Goal: Task Accomplishment & Management: Manage account settings

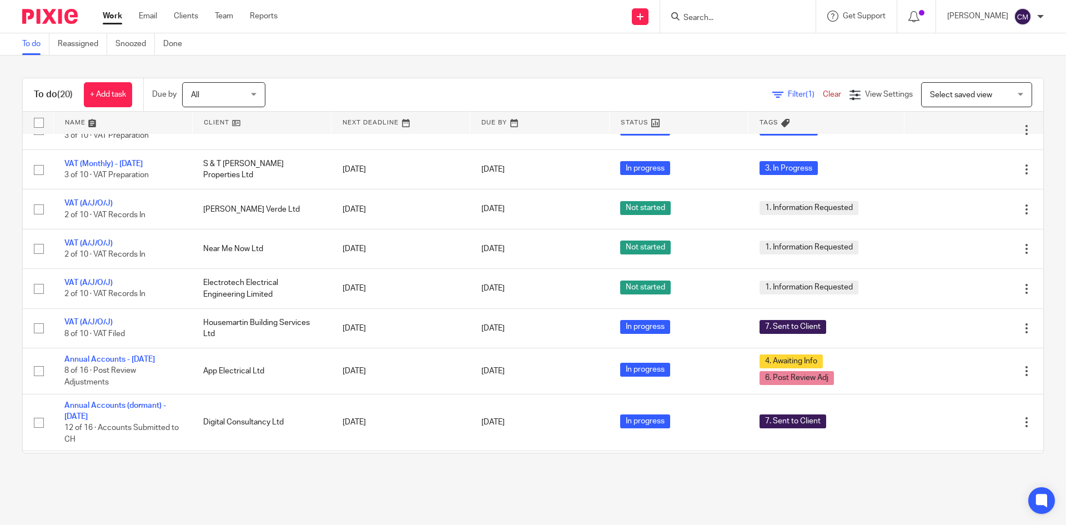
scroll to position [278, 0]
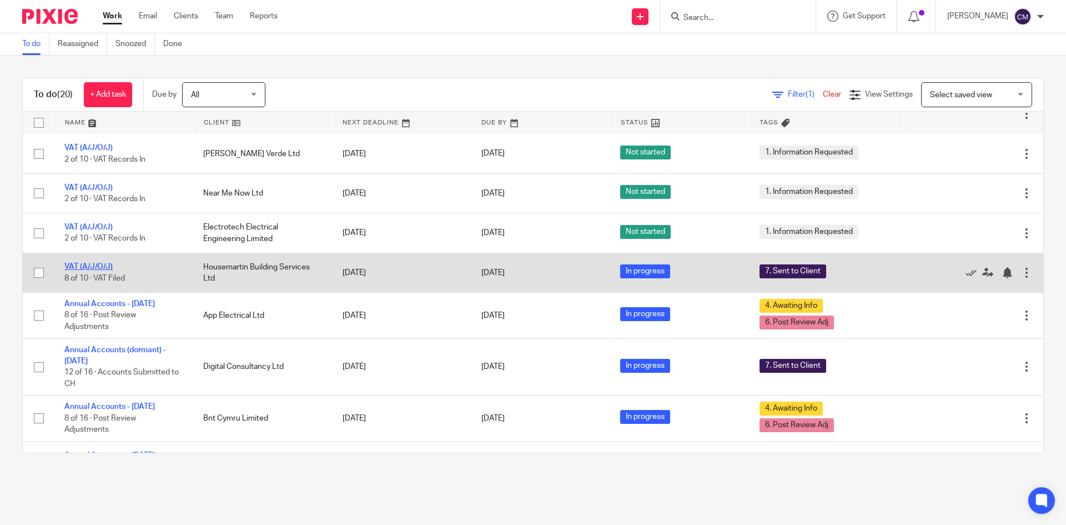
click at [82, 266] on link "VAT (A/J/O/J)" at bounding box center [88, 267] width 48 height 8
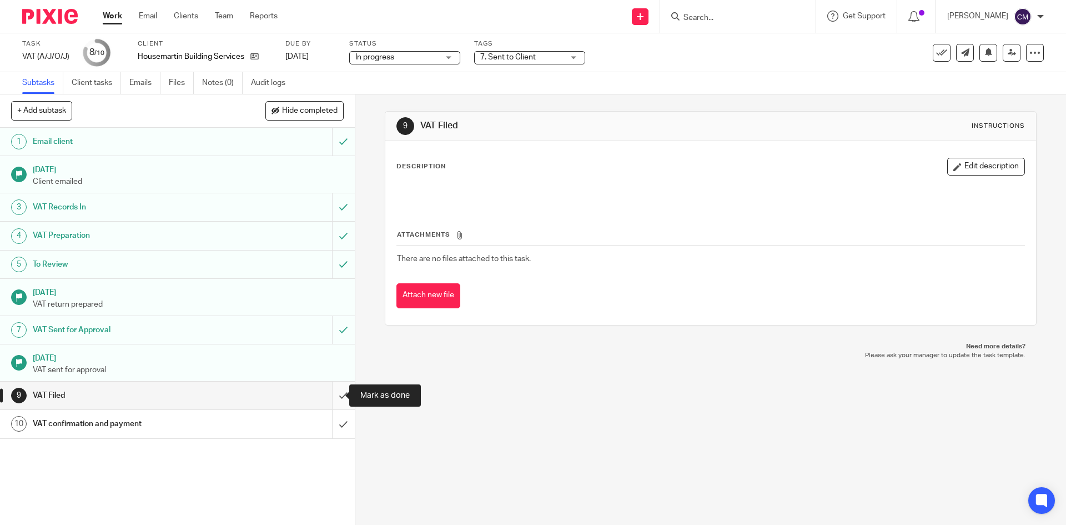
click at [340, 390] on input "submit" at bounding box center [177, 395] width 355 height 28
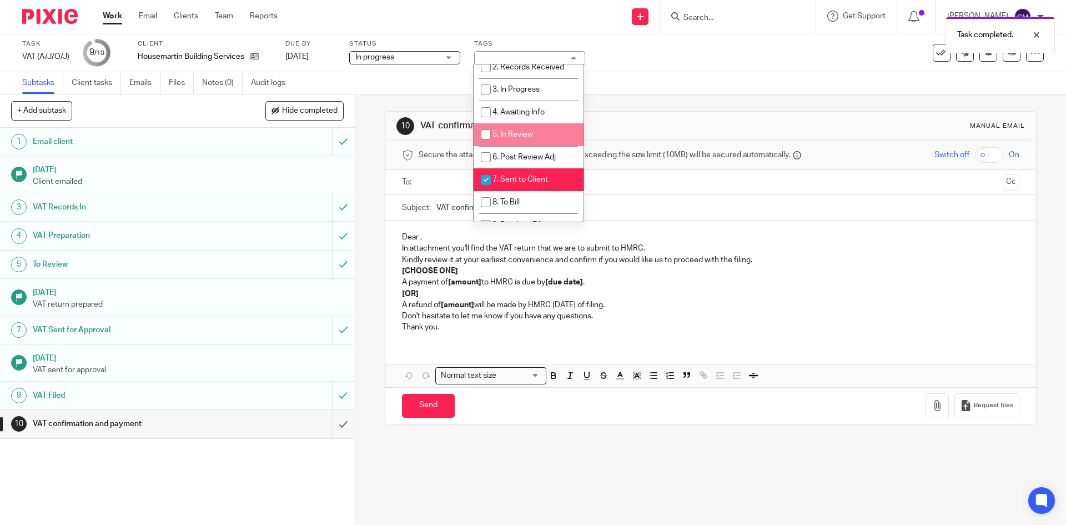
scroll to position [111, 0]
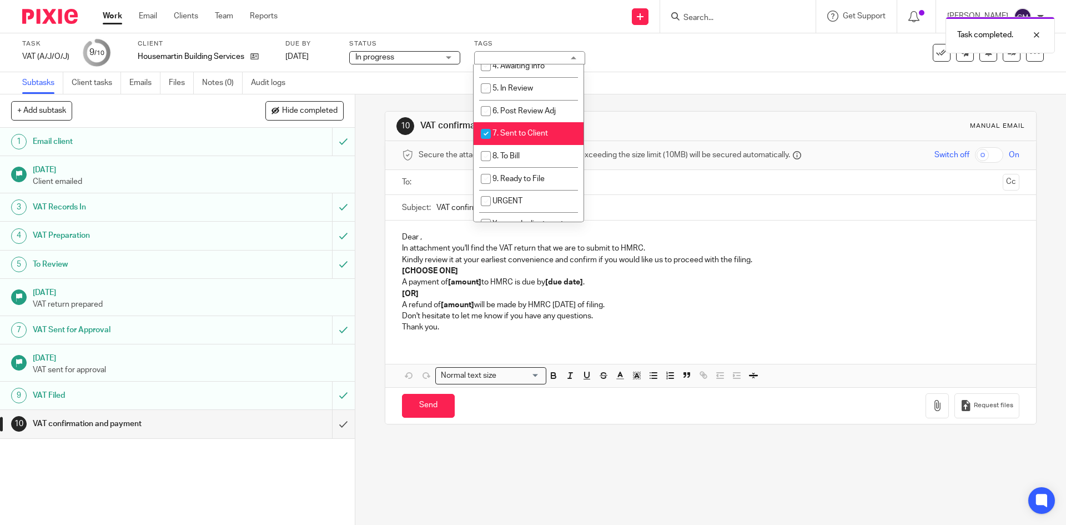
drag, startPoint x: 522, startPoint y: 125, endPoint x: 520, endPoint y: 133, distance: 8.1
click at [522, 127] on li "7. Sent to Client" at bounding box center [528, 133] width 110 height 23
checkbox input "false"
click at [517, 148] on li "8. To Bill" at bounding box center [528, 156] width 110 height 23
checkbox input "true"
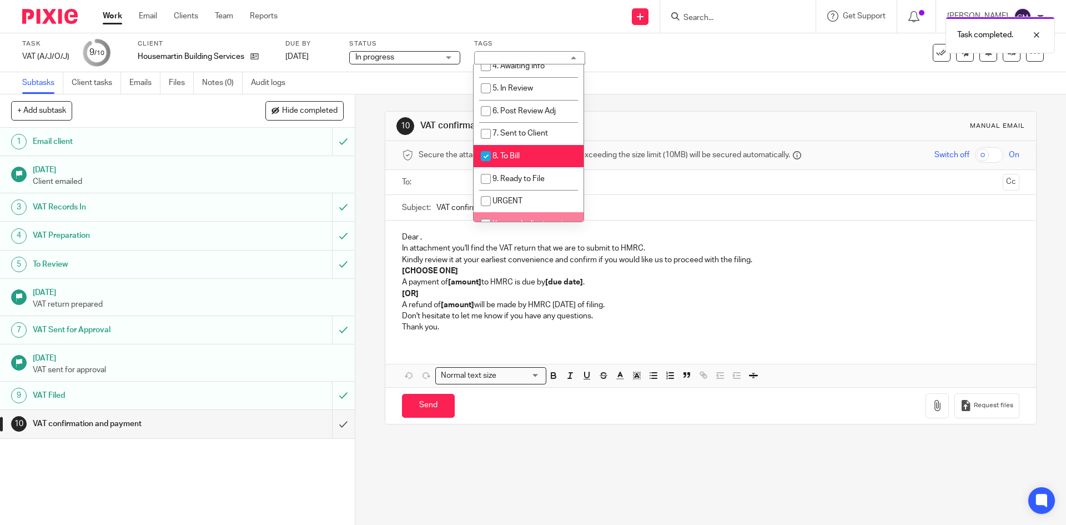
click at [114, 17] on link "Work" at bounding box center [112, 16] width 19 height 11
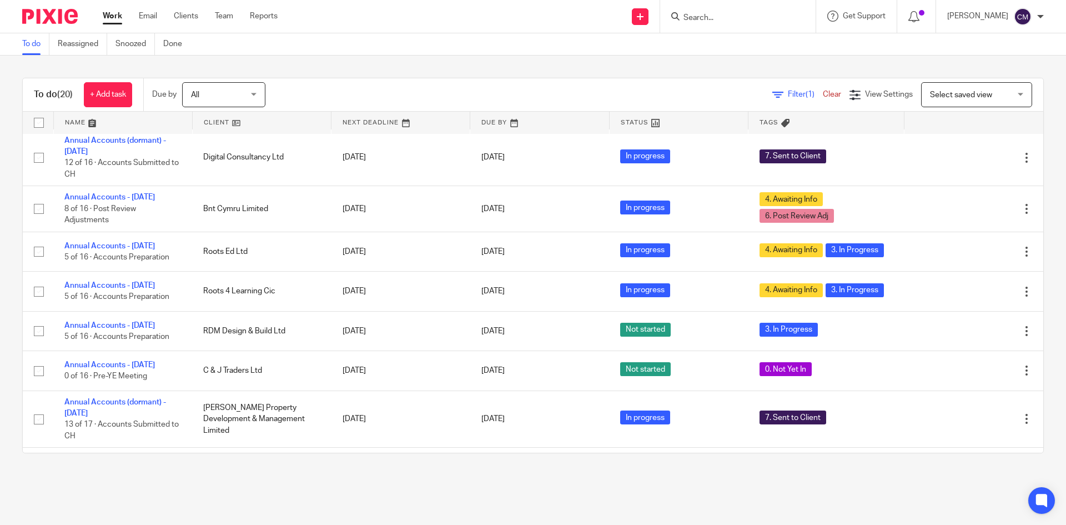
scroll to position [500, 0]
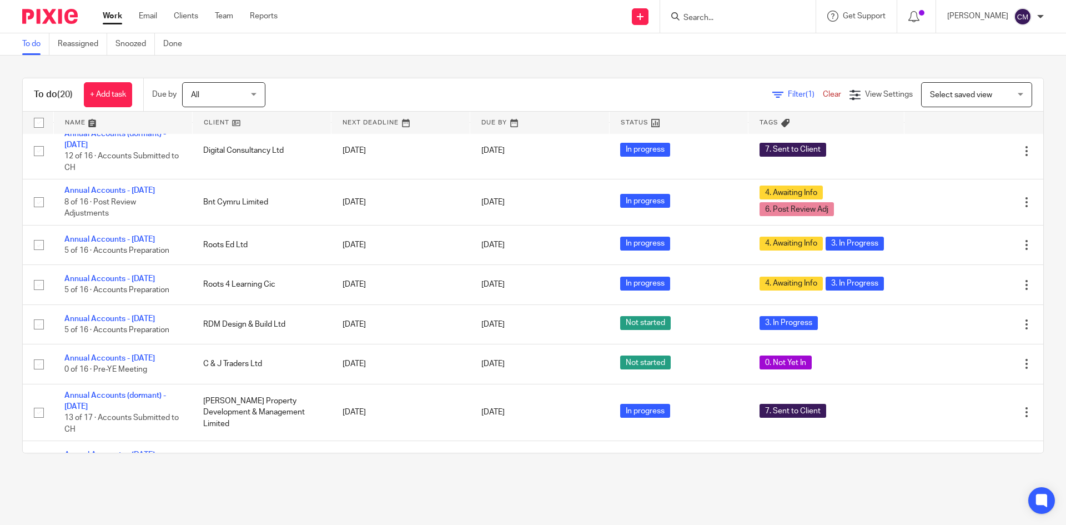
drag, startPoint x: 926, startPoint y: 18, endPoint x: 936, endPoint y: 25, distance: 12.8
click at [919, 18] on icon at bounding box center [913, 16] width 11 height 11
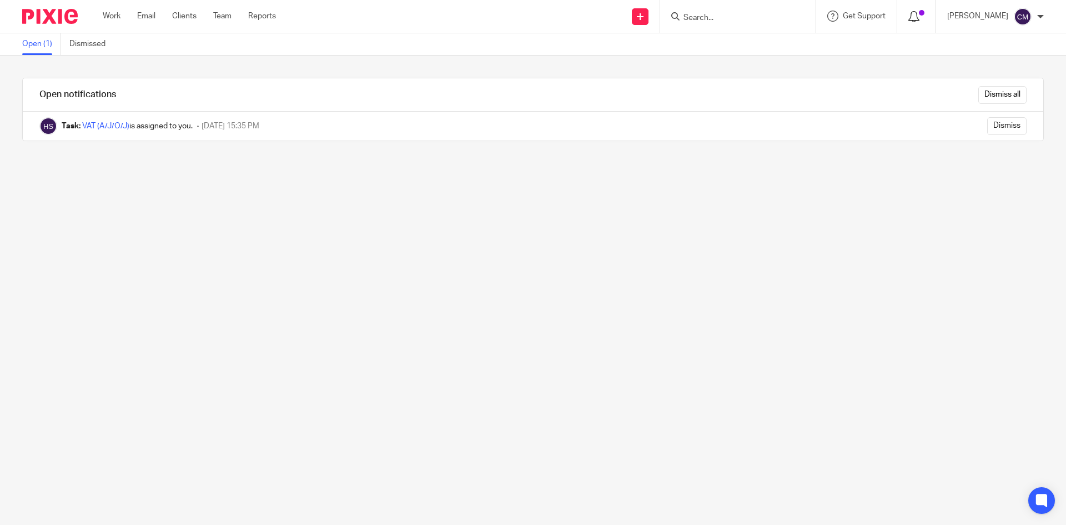
click at [919, 13] on icon at bounding box center [913, 16] width 11 height 11
click at [919, 18] on icon at bounding box center [913, 16] width 11 height 11
click at [978, 97] on input "Dismiss all" at bounding box center [1002, 95] width 48 height 18
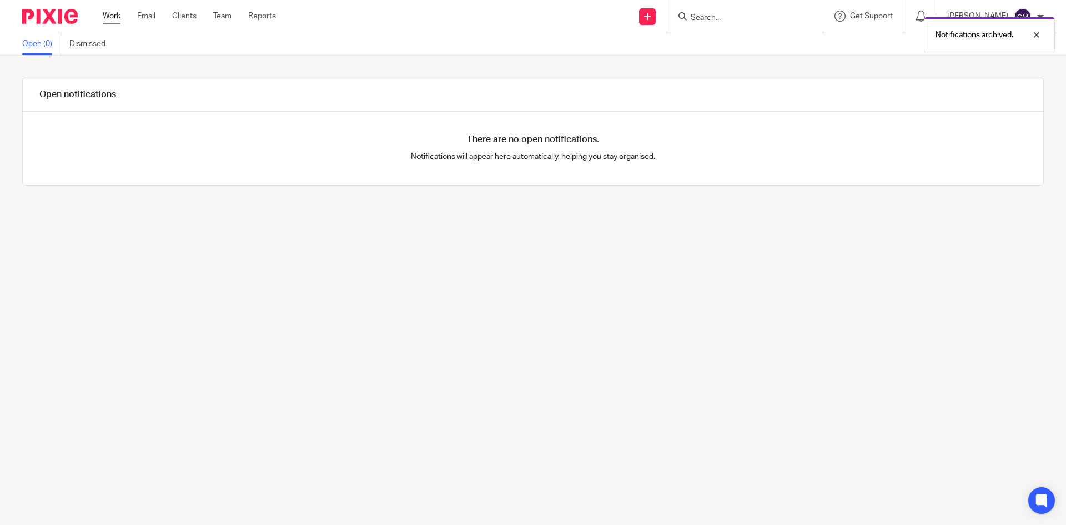
click at [118, 19] on link "Work" at bounding box center [112, 16] width 18 height 11
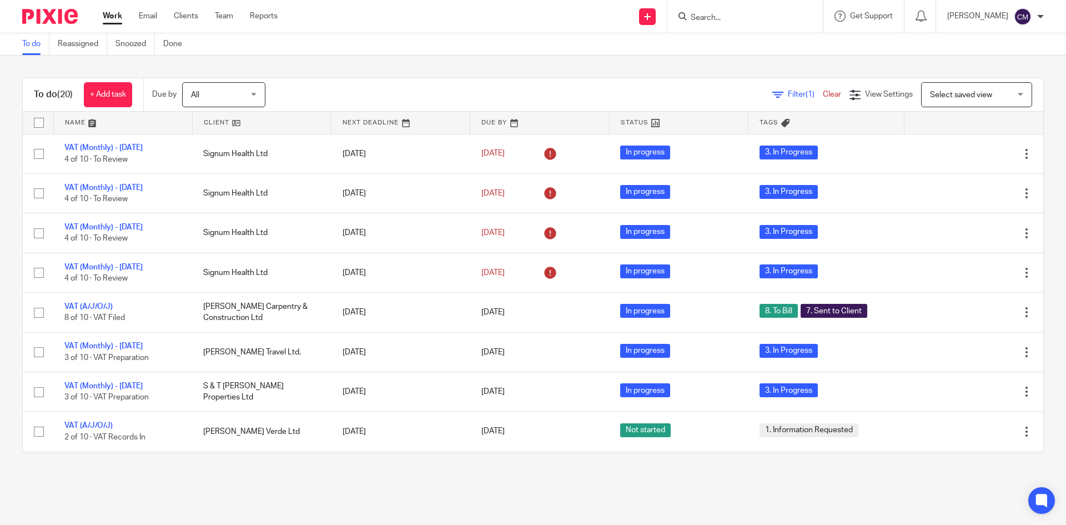
click at [743, 10] on form at bounding box center [748, 16] width 118 height 14
click at [712, 14] on input "Search" at bounding box center [739, 18] width 100 height 10
type input "avarix"
click at [758, 44] on link at bounding box center [756, 43] width 138 height 17
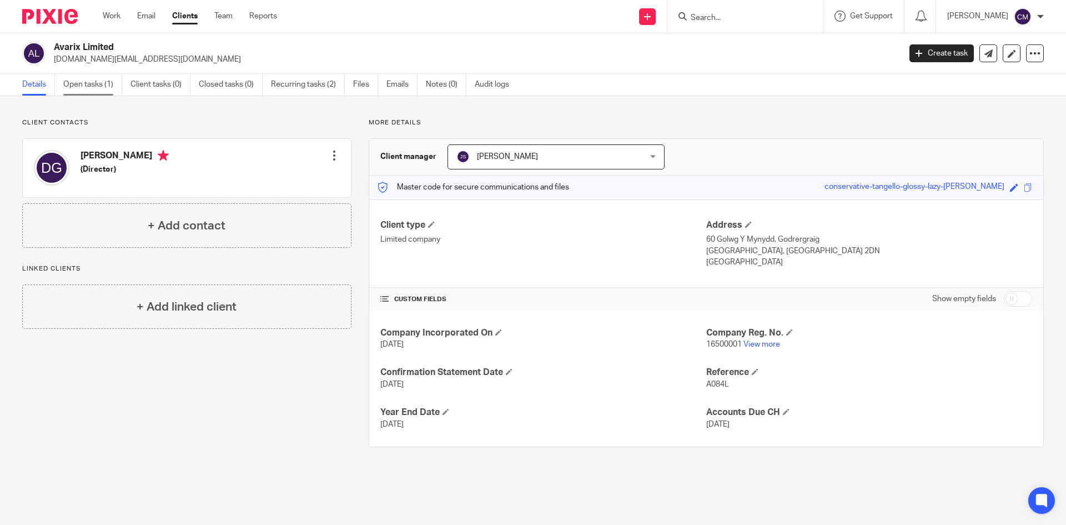
click at [72, 86] on link "Open tasks (1)" at bounding box center [92, 85] width 59 height 22
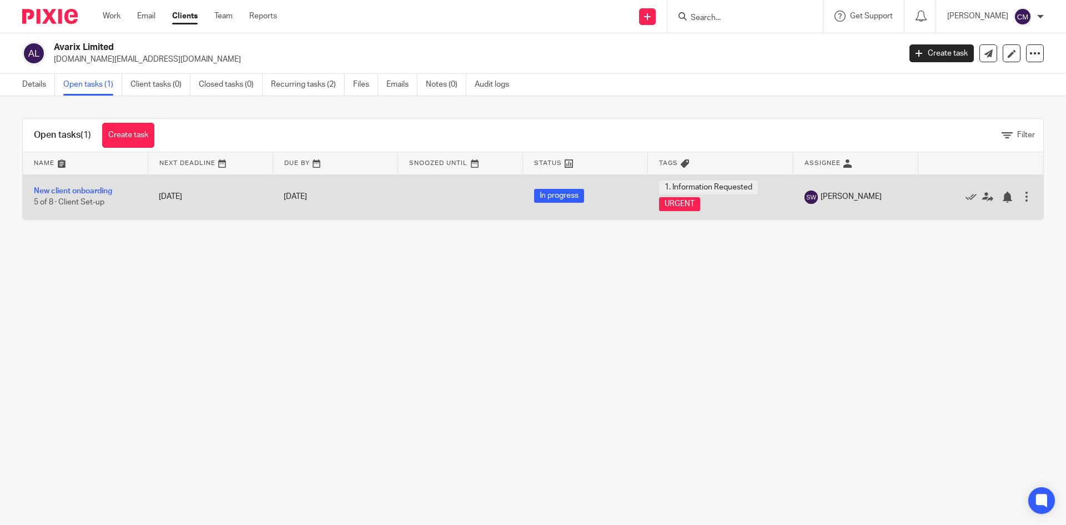
click at [80, 184] on td "New client onboarding 5 of 8 · Client Set-up" at bounding box center [85, 196] width 125 height 45
click at [80, 194] on link "New client onboarding" at bounding box center [73, 191] width 78 height 8
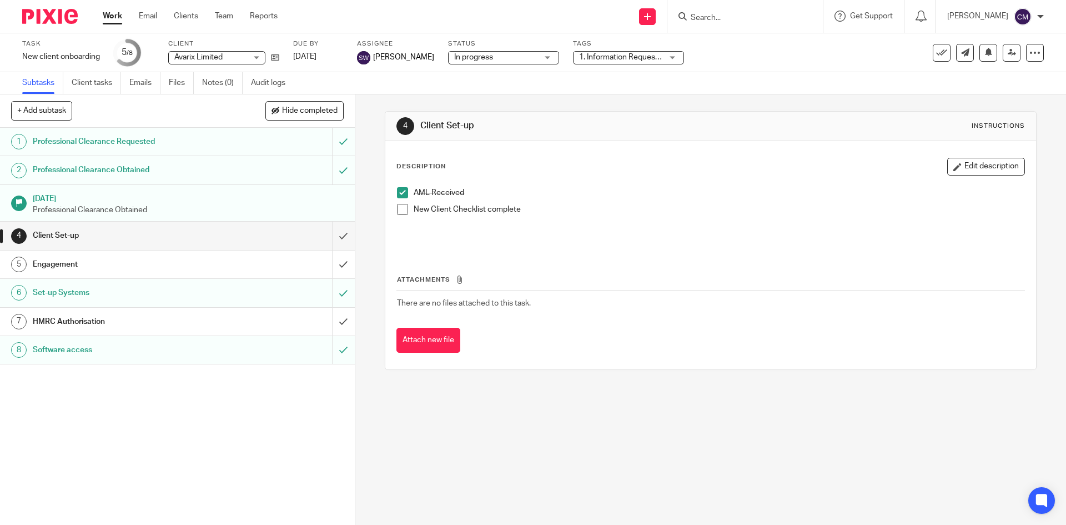
click at [115, 17] on link "Work" at bounding box center [112, 16] width 19 height 11
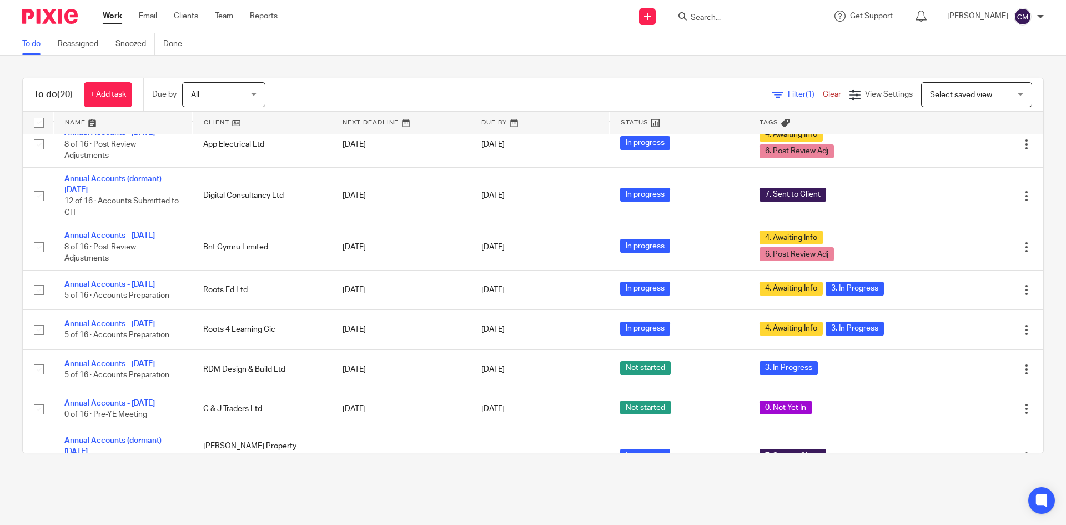
scroll to position [500, 0]
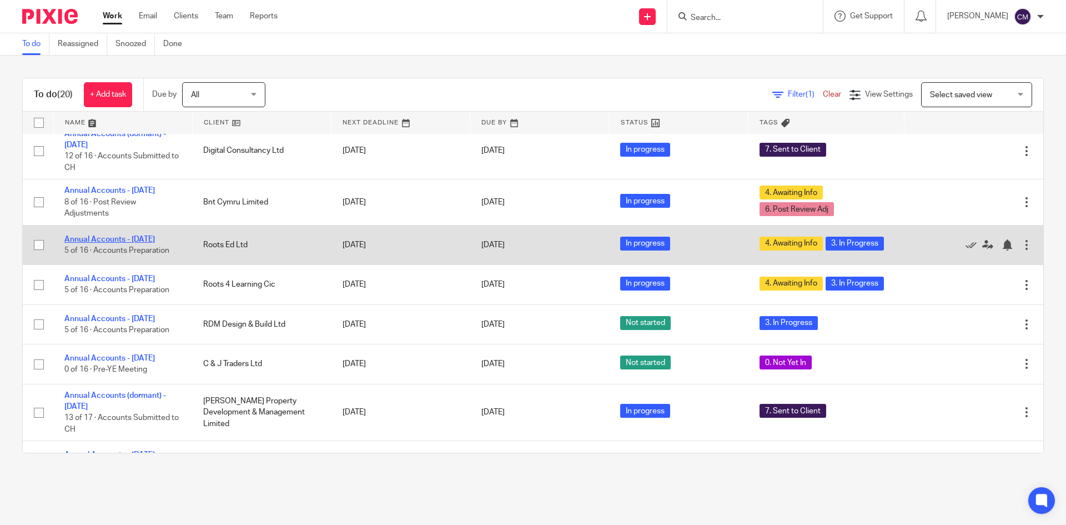
click at [82, 243] on link "Annual Accounts - [DATE]" at bounding box center [109, 239] width 90 height 8
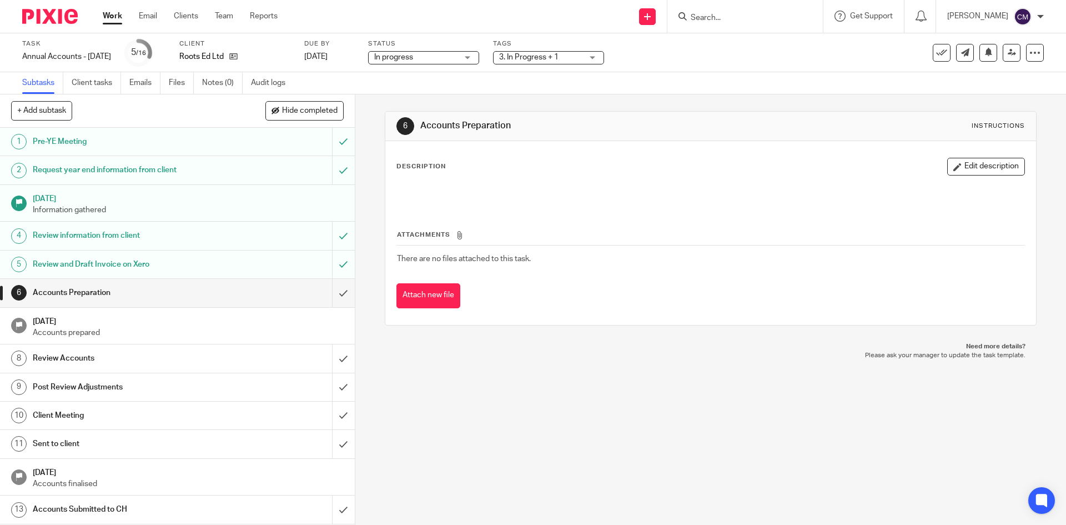
click at [531, 52] on span "3. In Progress + 1" at bounding box center [540, 58] width 83 height 12
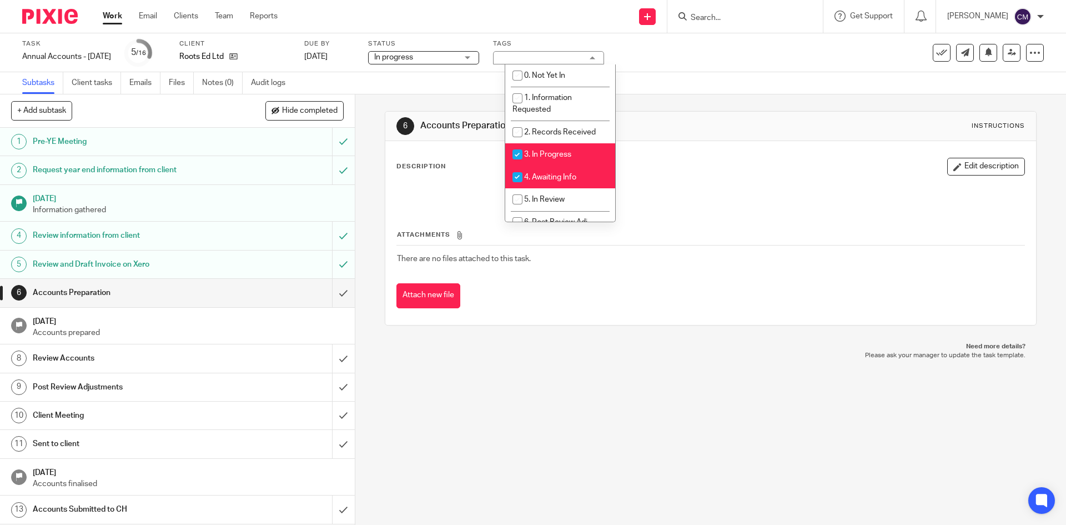
click at [541, 155] on span "3. In Progress" at bounding box center [547, 154] width 47 height 8
checkbox input "false"
click at [532, 178] on span "4. Awaiting Info" at bounding box center [550, 177] width 52 height 8
checkbox input "false"
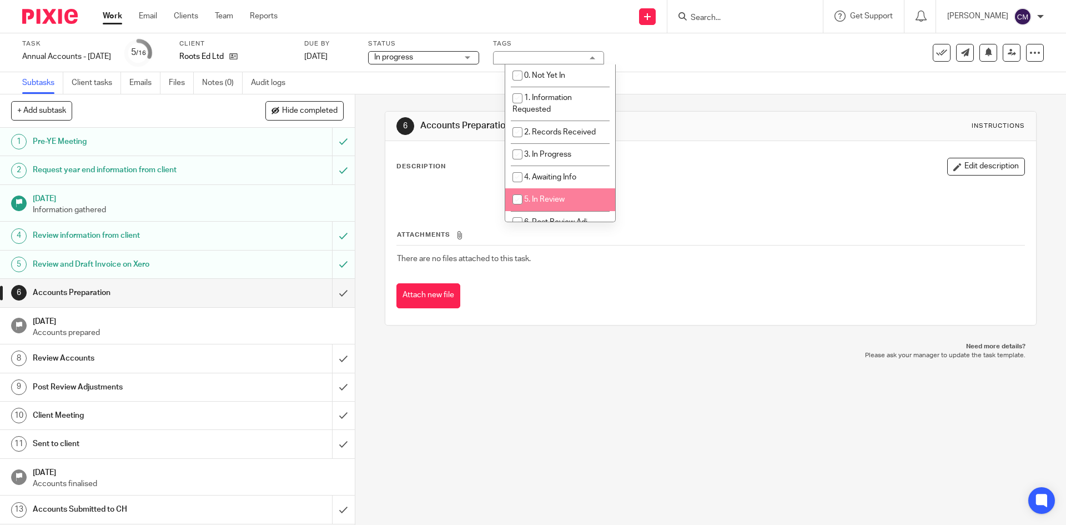
click at [571, 209] on li "5. In Review" at bounding box center [560, 199] width 110 height 23
checkbox input "true"
click at [716, 72] on div "Subtasks Client tasks Emails Files Notes (0) Audit logs" at bounding box center [533, 83] width 1066 height 22
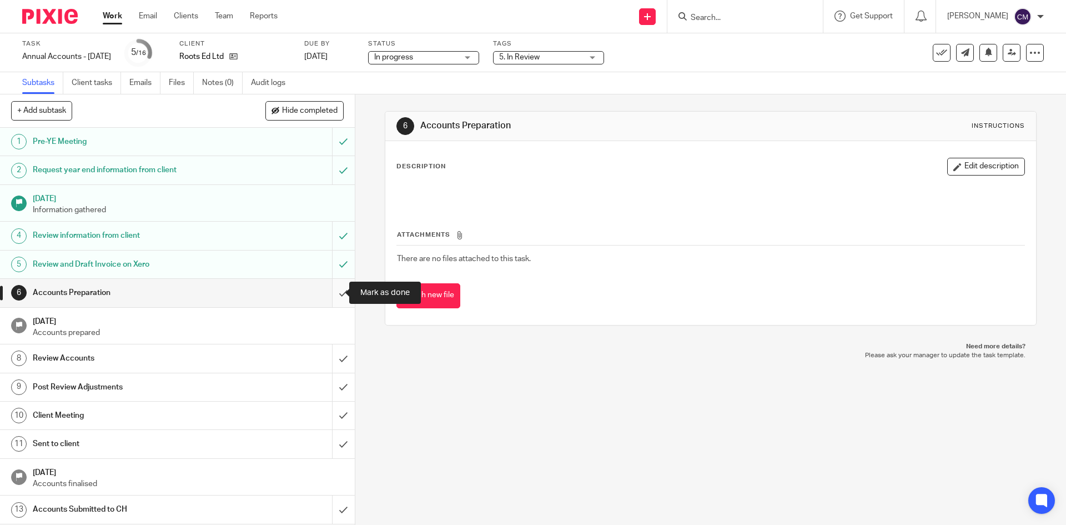
click at [324, 289] on input "submit" at bounding box center [177, 293] width 355 height 28
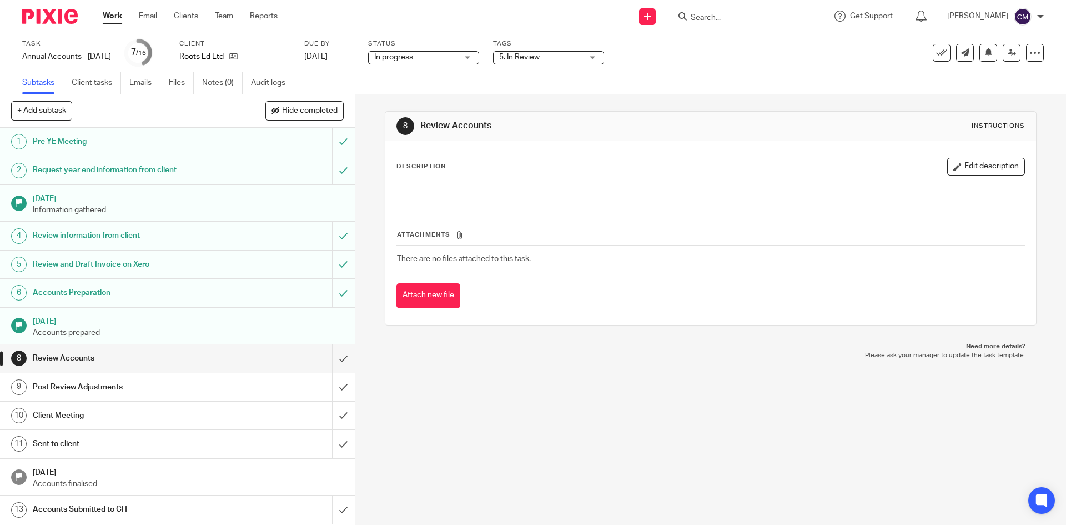
click at [107, 18] on link "Work" at bounding box center [112, 16] width 19 height 11
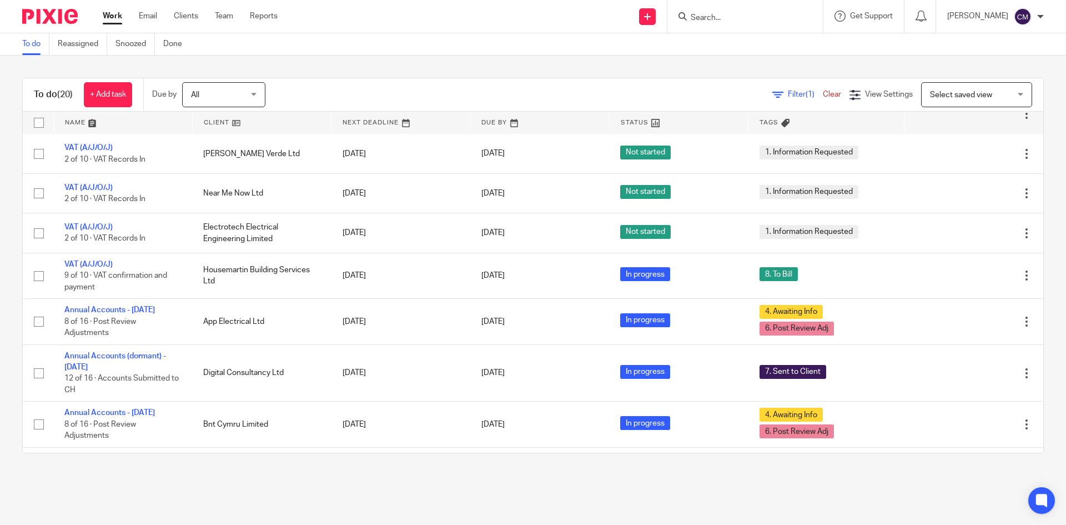
scroll to position [500, 0]
